Goal: Task Accomplishment & Management: Use online tool/utility

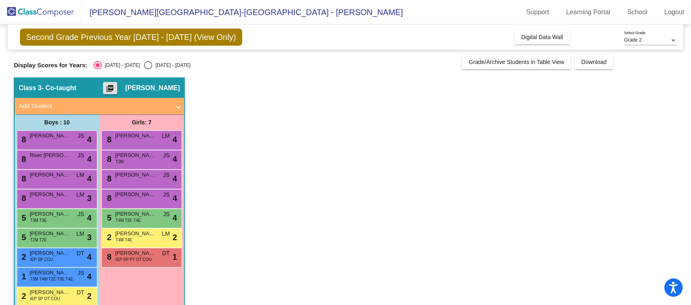
click at [144, 64] on div "Select an option" at bounding box center [148, 65] width 8 height 8
click at [148, 69] on input "[DATE] - [DATE]" at bounding box center [148, 69] width 0 height 0
radio input "true"
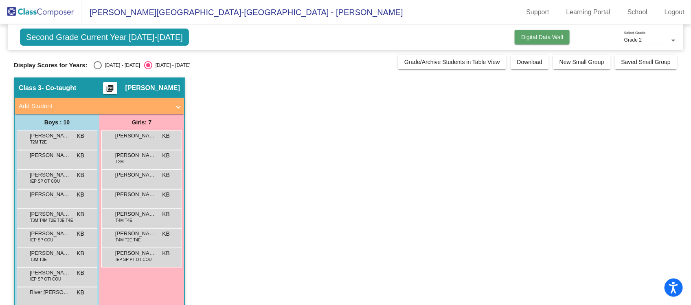
click at [532, 42] on button "Digital Data Wall" at bounding box center [542, 37] width 55 height 15
click at [115, 86] on mat-icon "picture_as_pdf" at bounding box center [110, 89] width 10 height 11
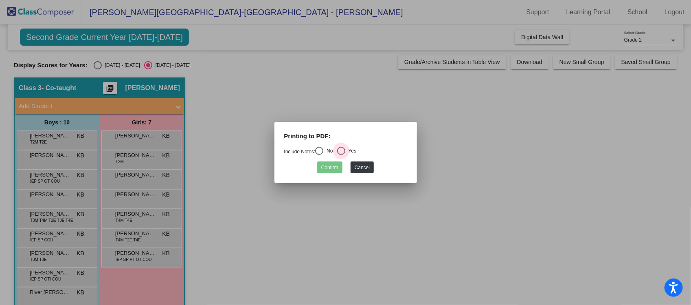
click at [345, 147] on div "Select an option" at bounding box center [341, 151] width 8 height 8
click at [341, 155] on input "Yes" at bounding box center [341, 155] width 0 height 0
radio input "true"
click at [359, 168] on button "Cancel" at bounding box center [362, 167] width 23 height 12
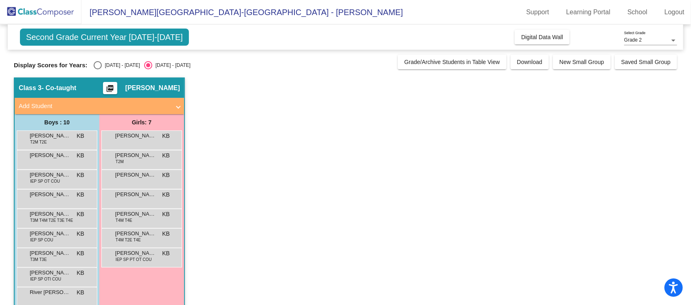
click at [130, 37] on span "Second Grade Current Year [DATE]-[DATE]" at bounding box center [104, 37] width 169 height 17
click at [542, 35] on span "Digital Data Wall" at bounding box center [542, 37] width 42 height 7
click at [156, 35] on span "Second Grade Current Year [DATE]-[DATE]" at bounding box center [104, 37] width 169 height 17
click at [156, 153] on span "[PERSON_NAME]" at bounding box center [135, 155] width 41 height 8
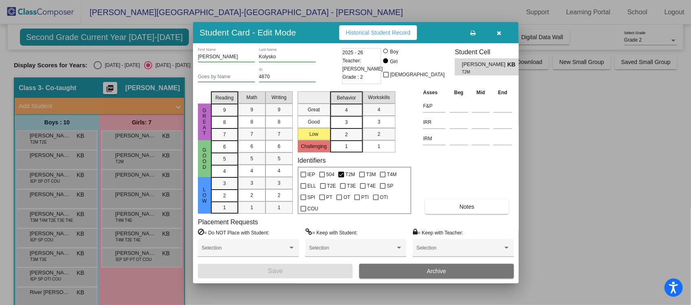
click at [570, 134] on div at bounding box center [345, 152] width 691 height 305
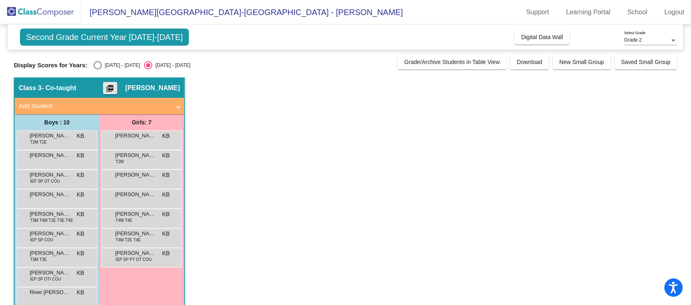
click at [115, 86] on mat-icon "picture_as_pdf" at bounding box center [110, 89] width 10 height 11
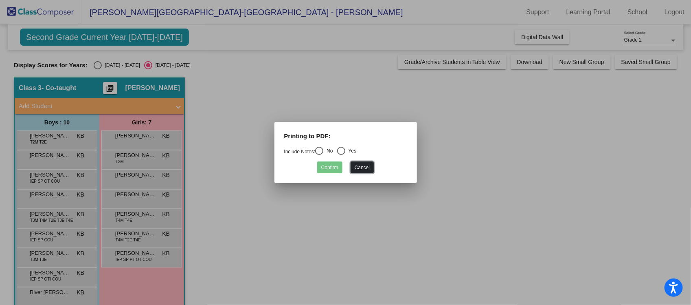
click at [351, 169] on button "Cancel" at bounding box center [362, 167] width 23 height 12
